Goal: Information Seeking & Learning: Find specific page/section

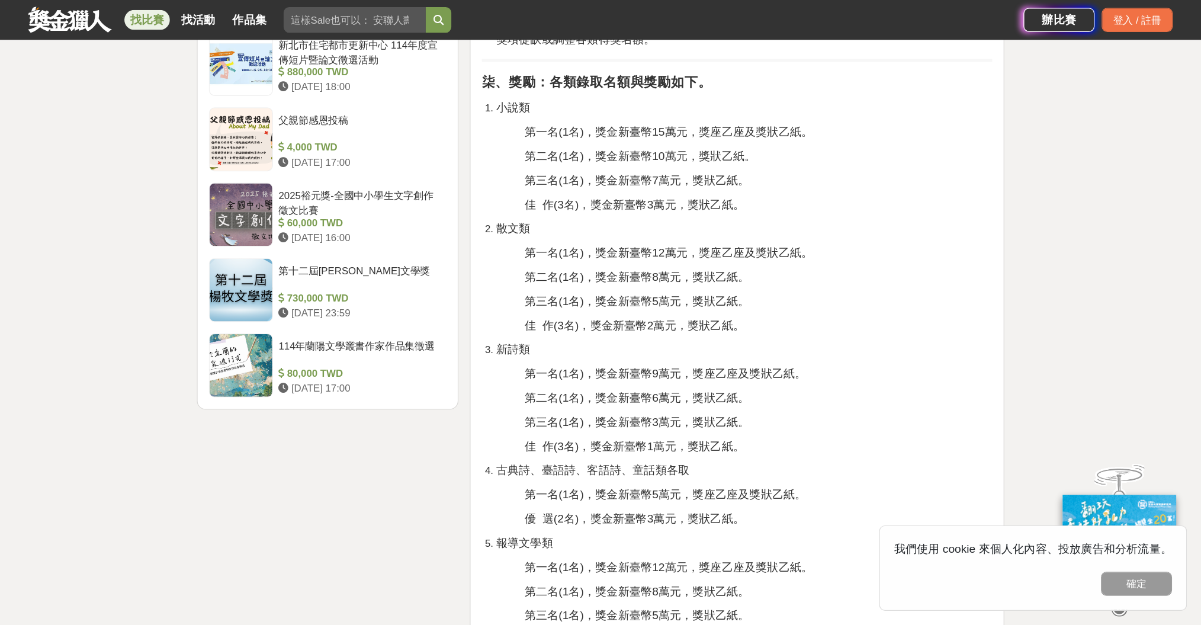
scroll to position [1399, 0]
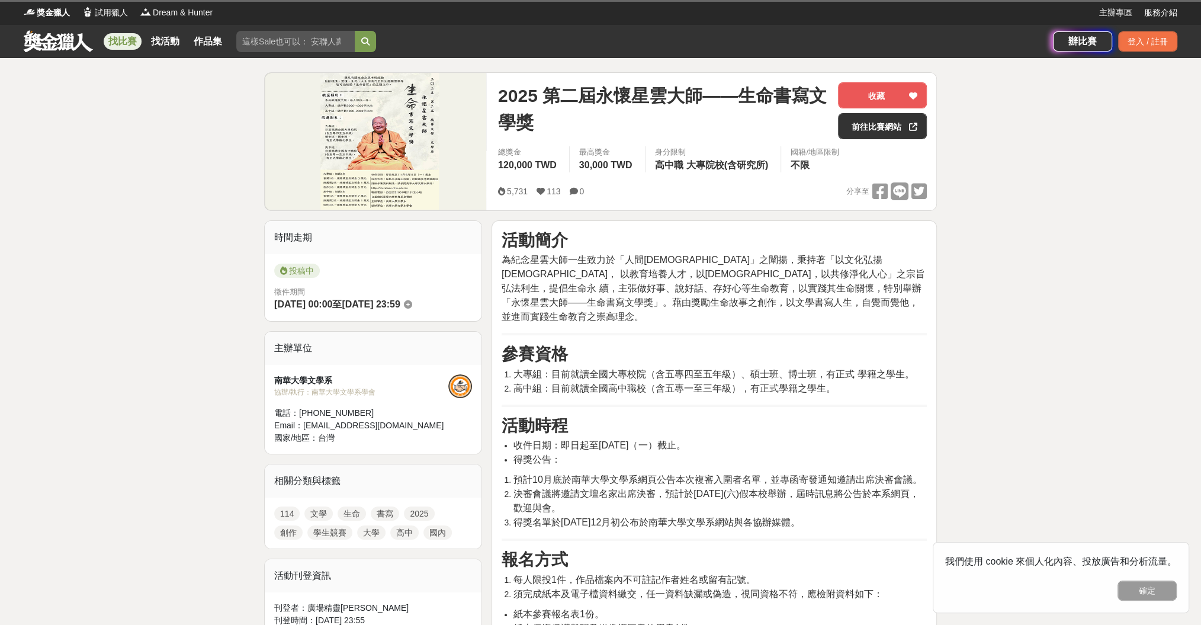
click at [272, 40] on input "search" at bounding box center [295, 41] width 118 height 21
type input "星雲獎"
click at [355, 31] on button "submit" at bounding box center [365, 41] width 21 height 21
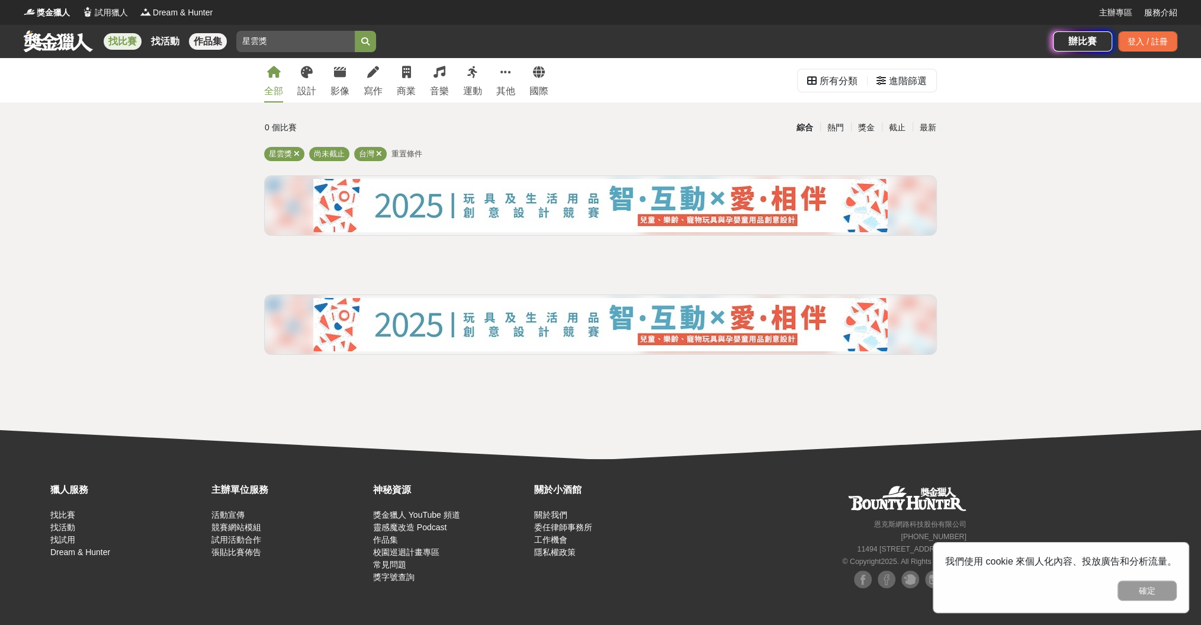
drag, startPoint x: 254, startPoint y: 44, endPoint x: 189, endPoint y: 39, distance: 64.8
click at [189, 39] on div "找比賽 找活動 作品集 星雲獎" at bounding box center [538, 41] width 1029 height 33
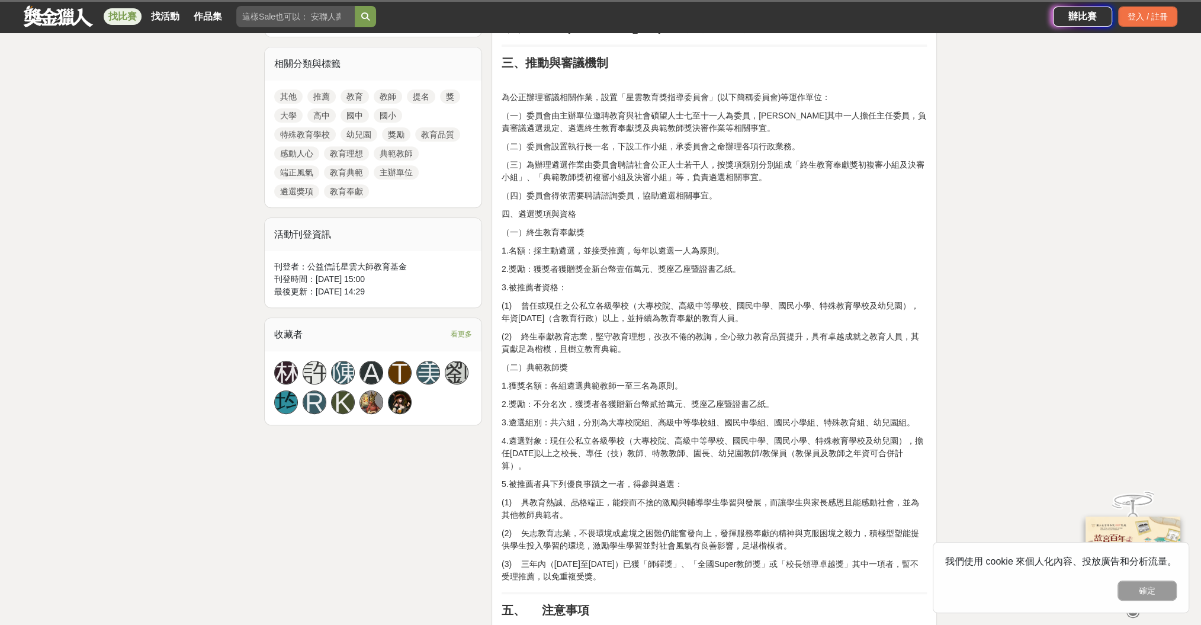
drag, startPoint x: 673, startPoint y: 301, endPoint x: 684, endPoint y: 255, distance: 48.0
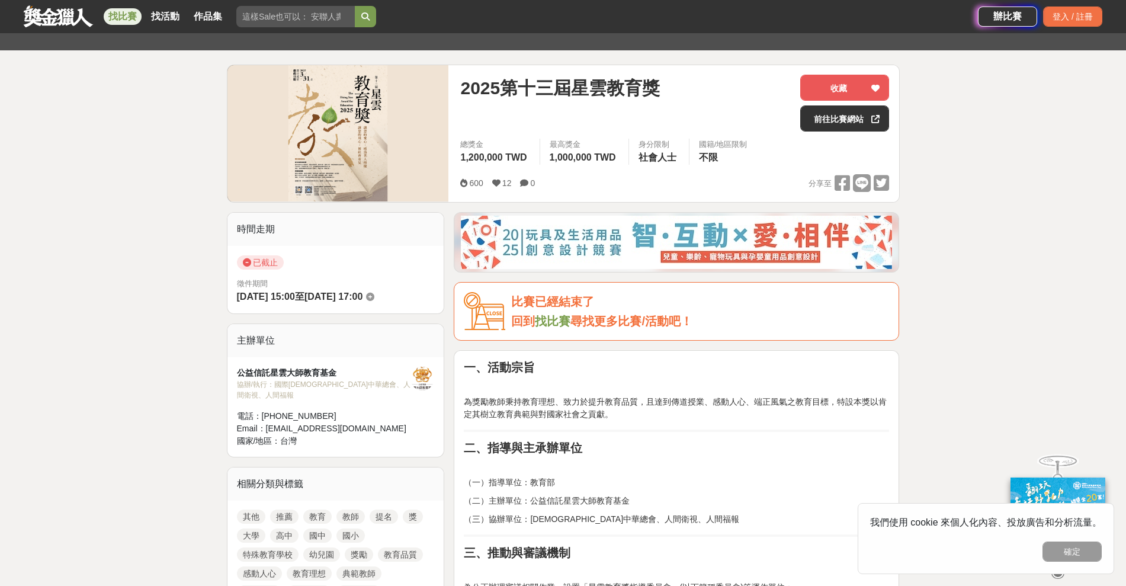
scroll to position [104, 0]
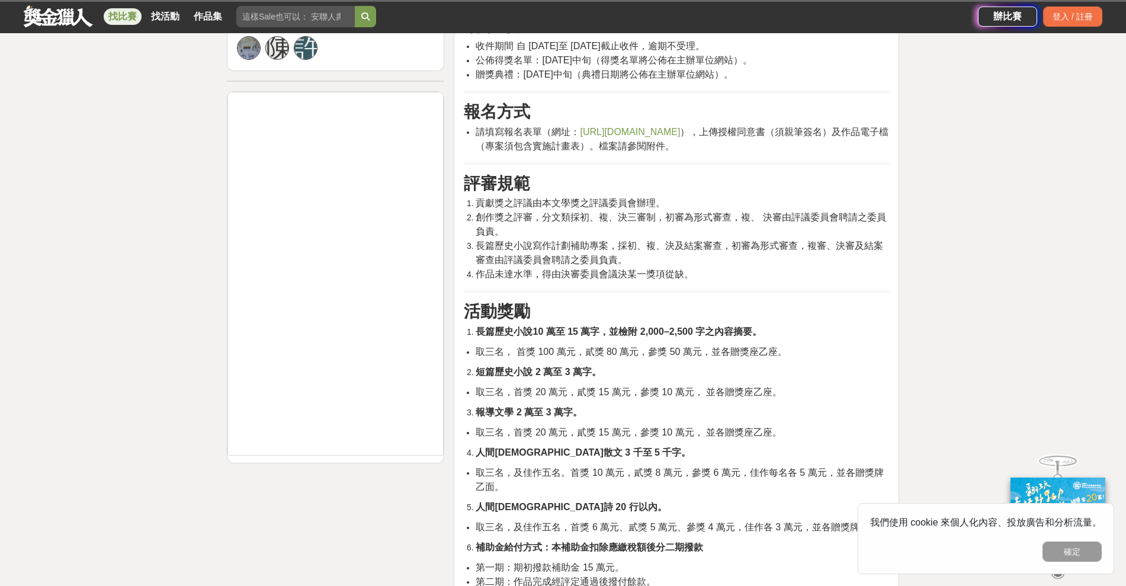
scroll to position [666, 0]
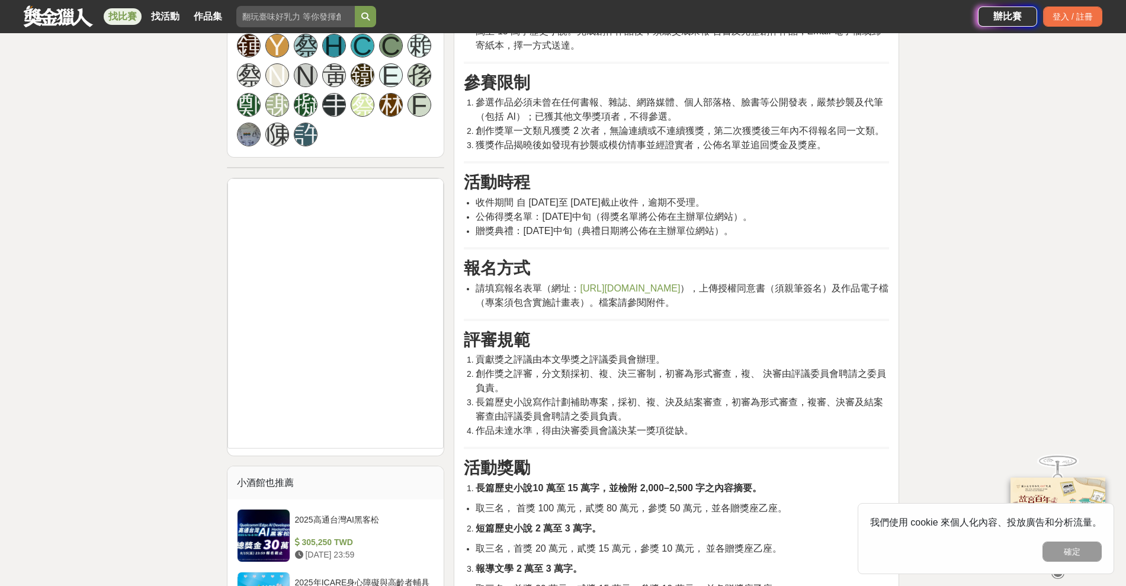
drag, startPoint x: 594, startPoint y: 266, endPoint x: 575, endPoint y: 389, distance: 124.6
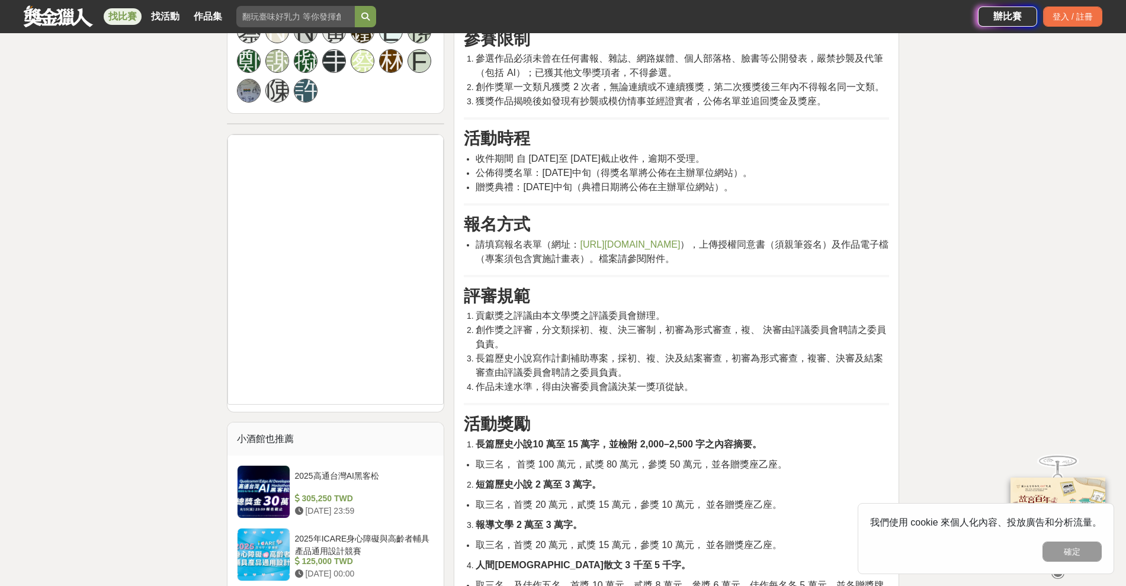
drag, startPoint x: 563, startPoint y: 367, endPoint x: 561, endPoint y: 320, distance: 46.8
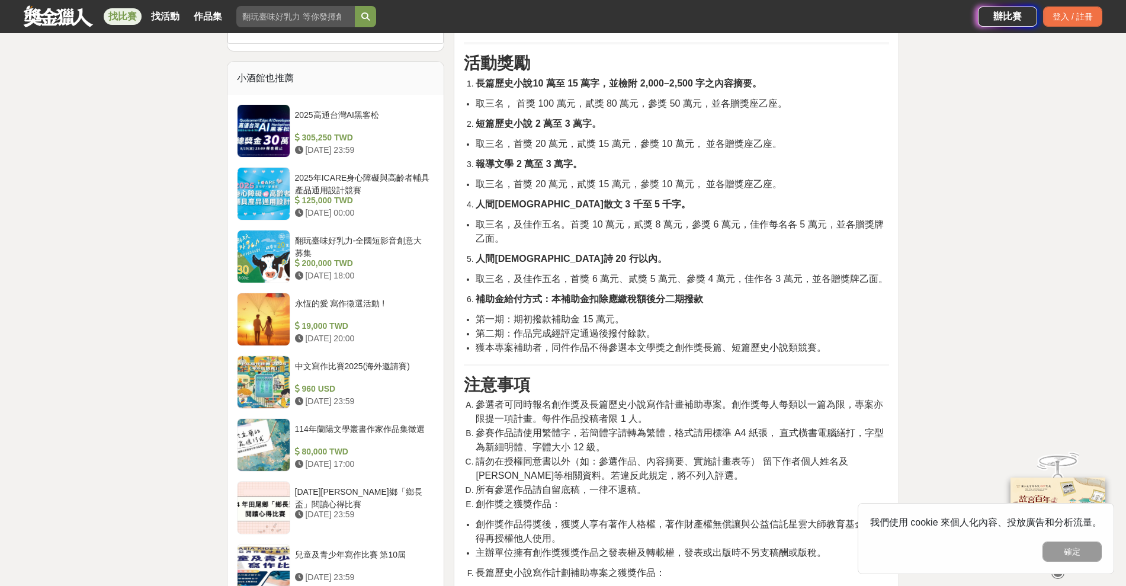
scroll to position [1245, 0]
